Goal: Find specific page/section: Locate a particular part of the current website

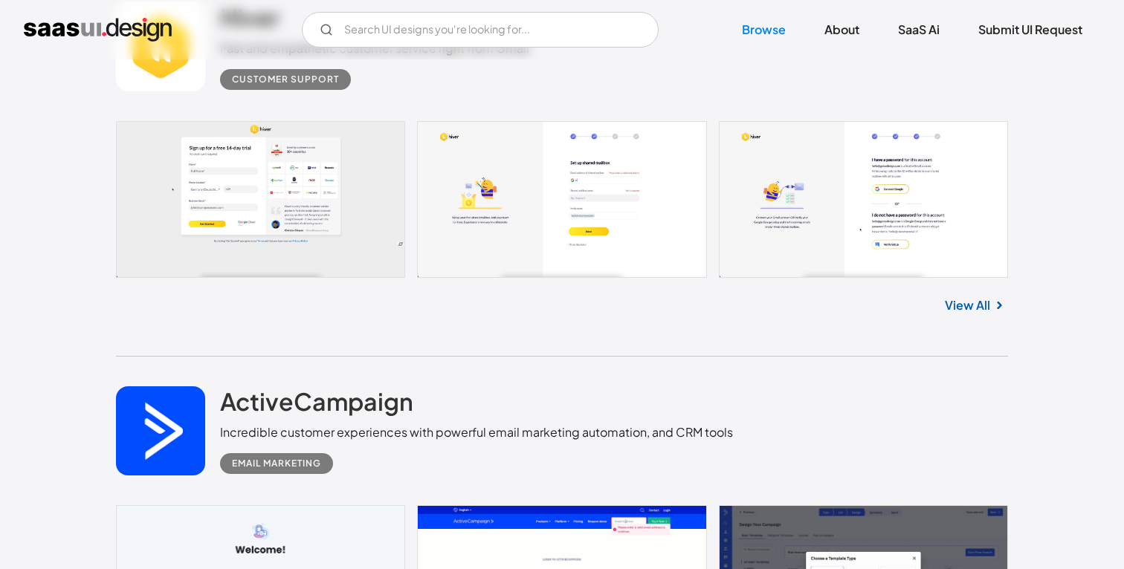
scroll to position [930, 0]
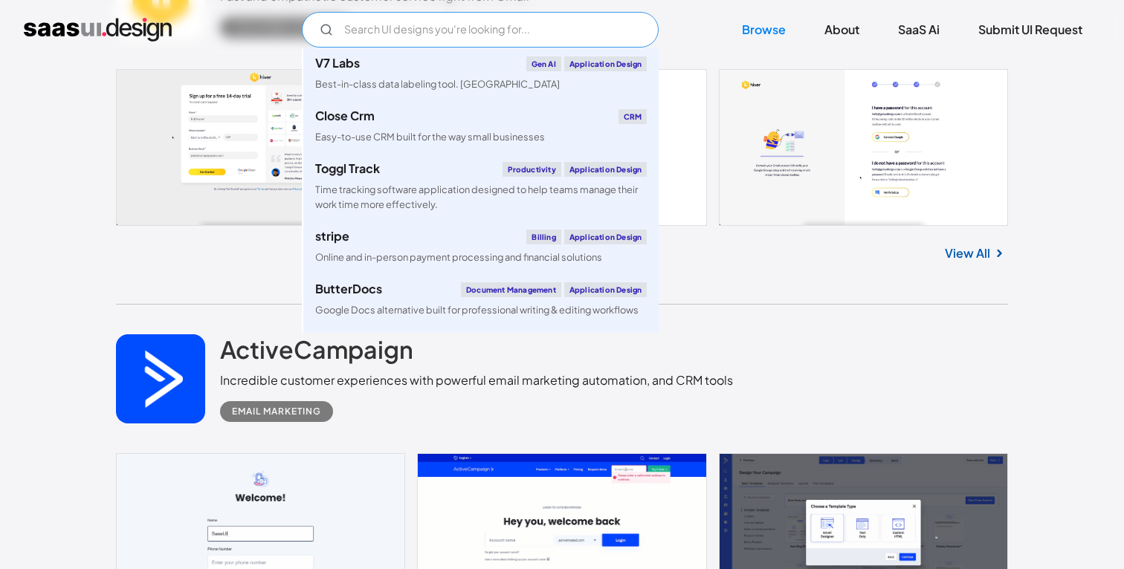
click at [407, 29] on input "Email Form" at bounding box center [480, 30] width 357 height 36
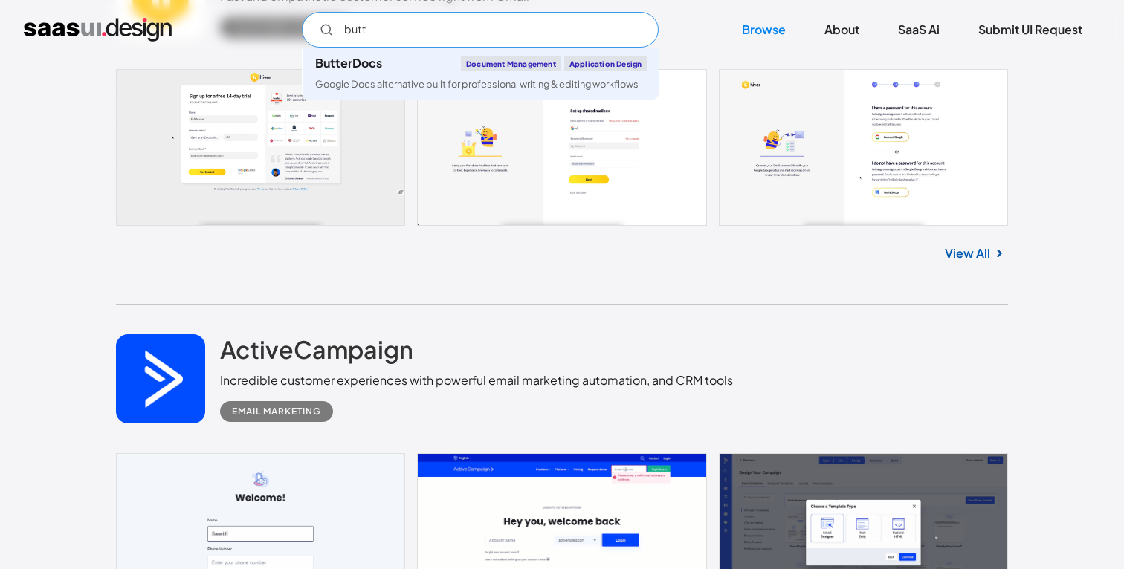
type input "butt"
click at [500, 300] on div "Hiver Fast and empathetic customer service right from Gmail Customer Support No…" at bounding box center [562, 112] width 892 height 384
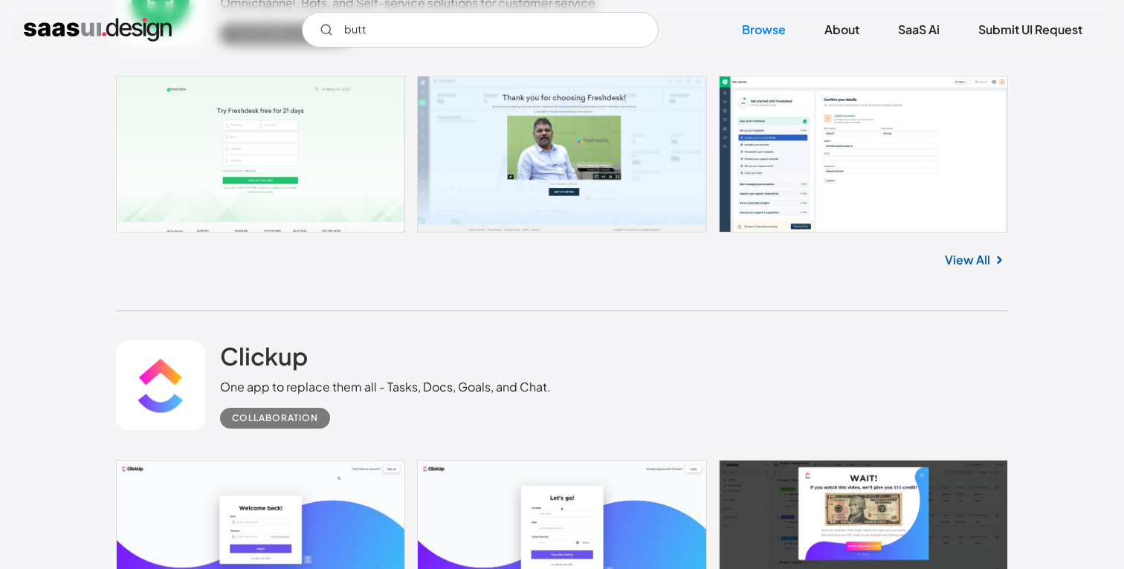
scroll to position [5952, 0]
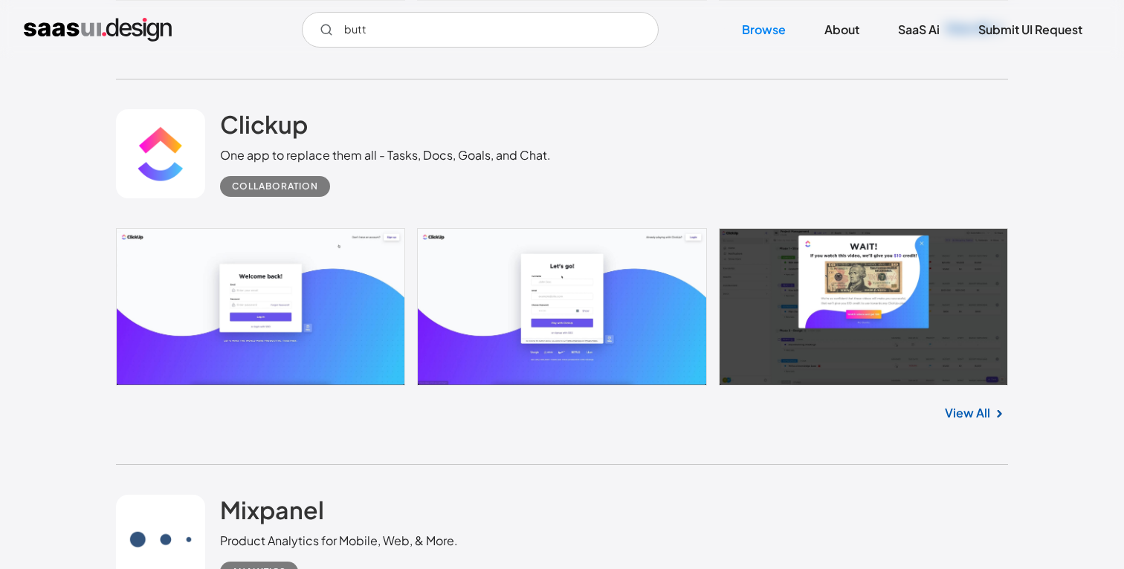
click at [319, 343] on link at bounding box center [562, 306] width 892 height 157
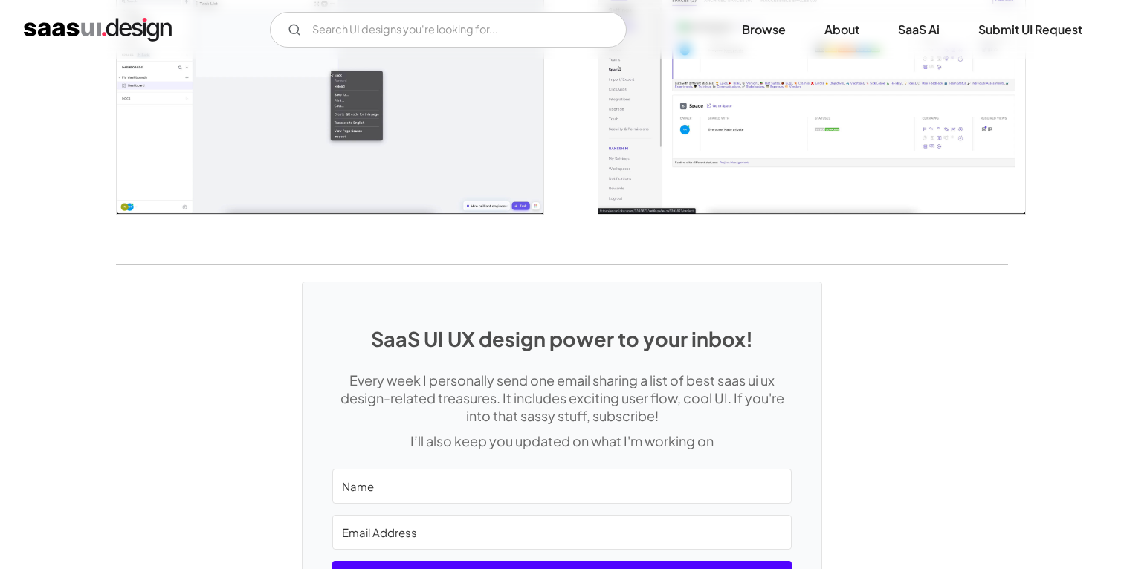
scroll to position [3445, 0]
